Goal: Subscribe to service/newsletter

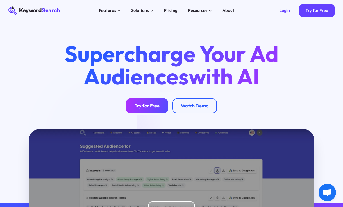
click at [158, 103] on div "Try for Free" at bounding box center [147, 106] width 25 height 6
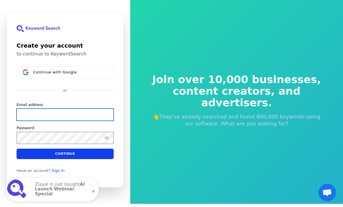
click at [87, 121] on input "Email address" at bounding box center [65, 114] width 97 height 12
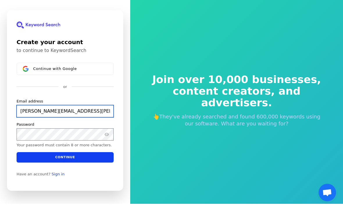
click at [94, 117] on input "[PERSON_NAME][EMAIL_ADDRESS][PERSON_NAME][DOMAIN_NAME]" at bounding box center [65, 111] width 97 height 12
type input "[PERSON_NAME][EMAIL_ADDRESS][PERSON_NAME][DOMAIN_NAME]"
click at [92, 117] on input "[PERSON_NAME][EMAIL_ADDRESS][PERSON_NAME][DOMAIN_NAME]" at bounding box center [65, 111] width 97 height 12
click at [90, 117] on input "[PERSON_NAME][EMAIL_ADDRESS][PERSON_NAME]:com" at bounding box center [65, 111] width 97 height 12
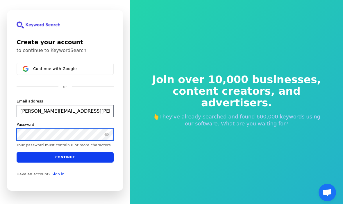
scroll to position [8, 0]
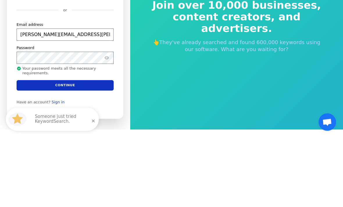
click at [103, 151] on button "Continue" at bounding box center [65, 156] width 97 height 10
type input "[PERSON_NAME][EMAIL_ADDRESS][PERSON_NAME][DOMAIN_NAME]"
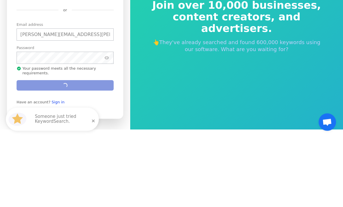
scroll to position [0, 0]
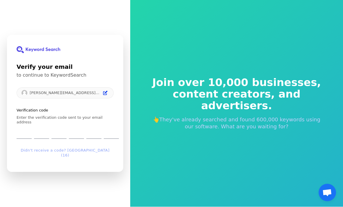
type input "5"
type input "3"
type input "7"
type input "1"
type input "2"
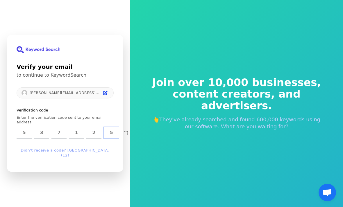
type input "5"
